Goal: Task Accomplishment & Management: Manage account settings

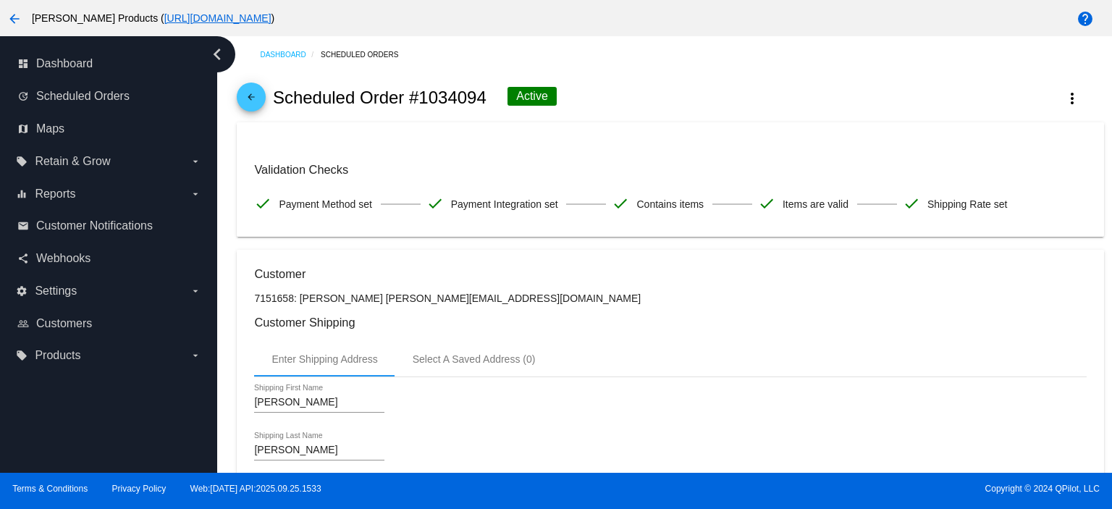
click at [251, 96] on mat-icon "arrow_back" at bounding box center [251, 100] width 17 height 17
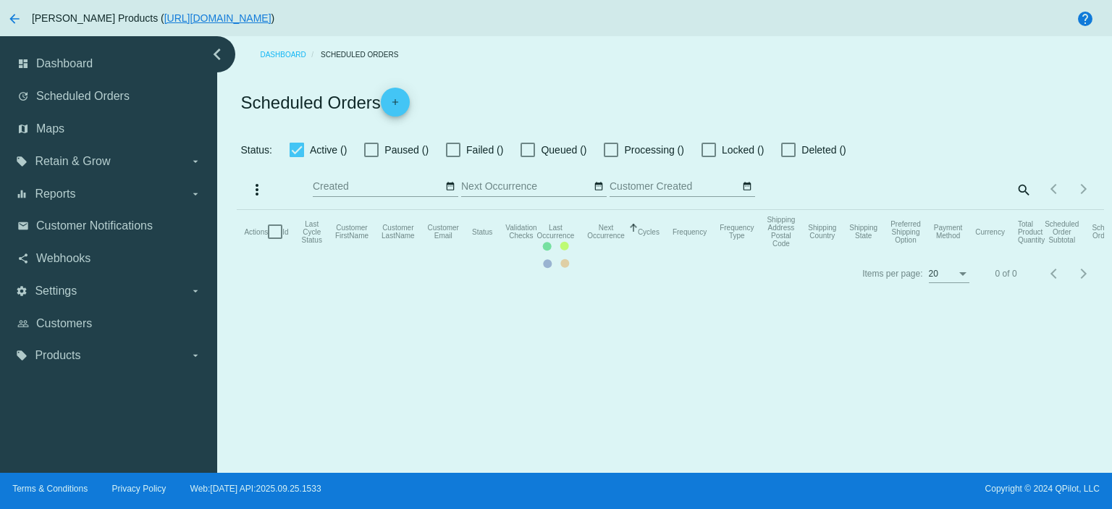
checkbox input "true"
click at [974, 210] on mat-table "Actions Id Last Cycle Status Customer FirstName Customer LastName Customer Emai…" at bounding box center [670, 231] width 867 height 43
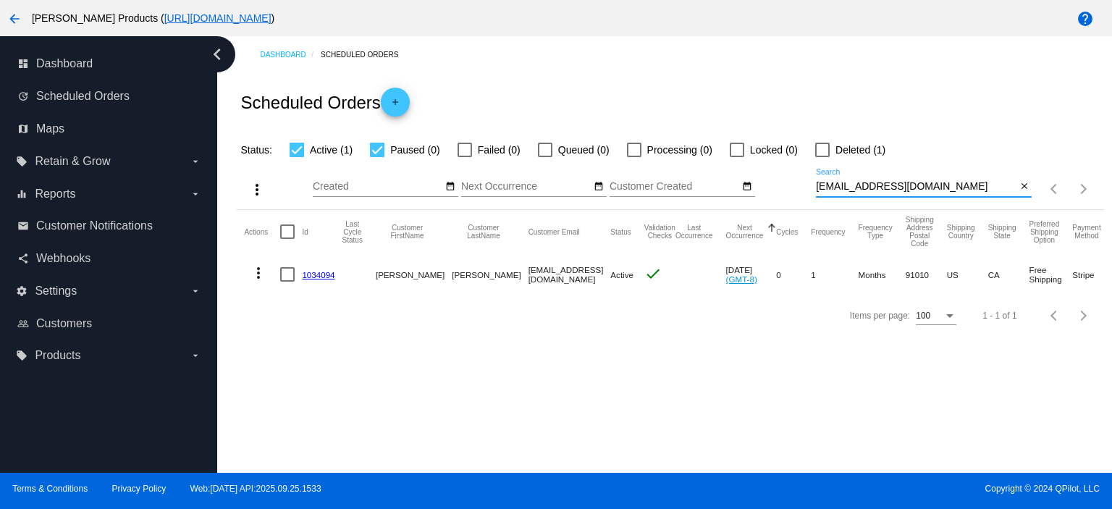
drag, startPoint x: 979, startPoint y: 188, endPoint x: 752, endPoint y: 204, distance: 227.2
click at [762, 205] on div "more_vert Oct Jan Feb Mar [DATE]" at bounding box center [670, 184] width 867 height 51
type input "[PERSON_NAME]"
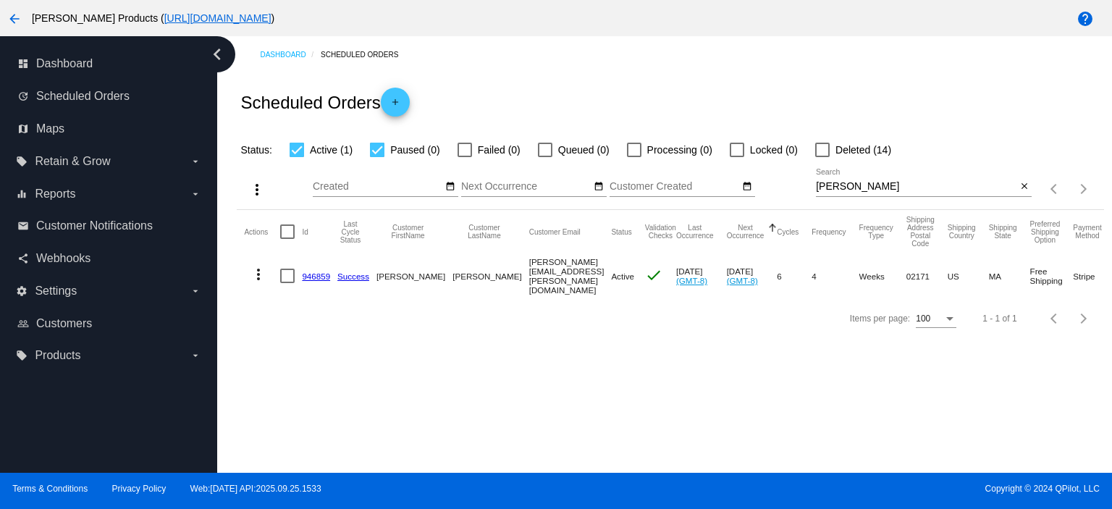
click at [316, 272] on link "946859" at bounding box center [316, 276] width 28 height 9
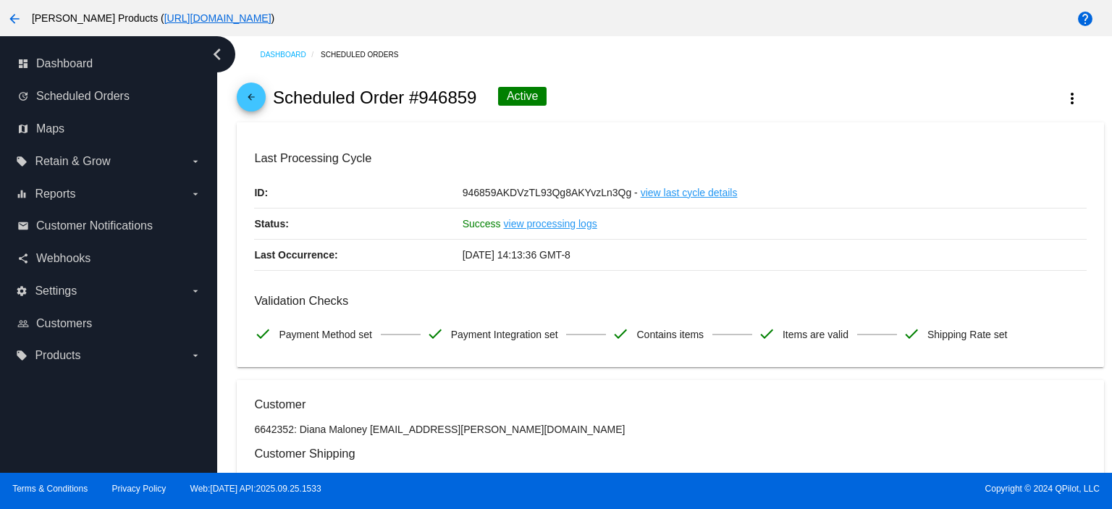
click at [256, 104] on mat-icon "arrow_back" at bounding box center [251, 100] width 17 height 17
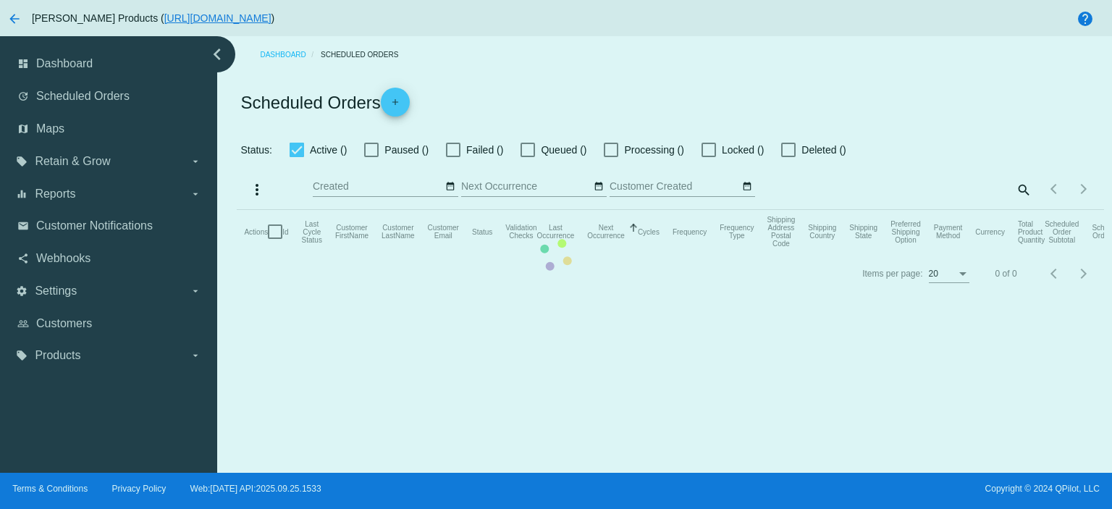
checkbox input "true"
